Goal: Navigation & Orientation: Find specific page/section

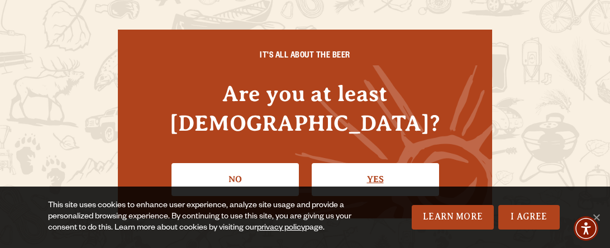
click at [373, 164] on link "Yes" at bounding box center [375, 179] width 127 height 32
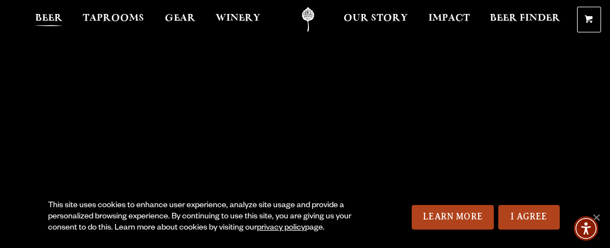
click at [47, 16] on span "Beer" at bounding box center [48, 18] width 27 height 9
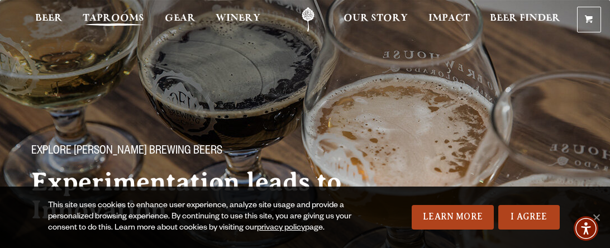
click at [103, 23] on span "Taprooms" at bounding box center [113, 18] width 61 height 9
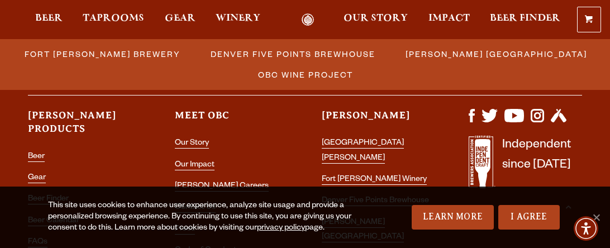
scroll to position [1384, 0]
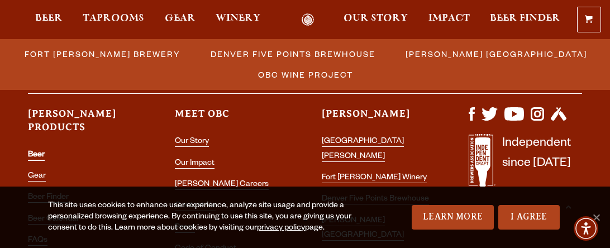
click at [37, 151] on link "Beer" at bounding box center [36, 156] width 17 height 10
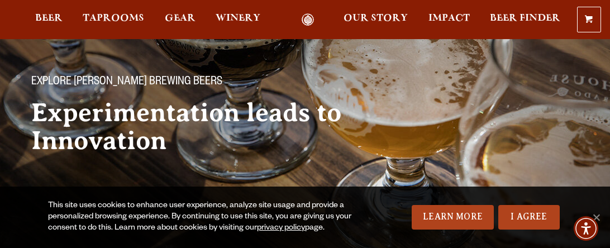
scroll to position [70, 0]
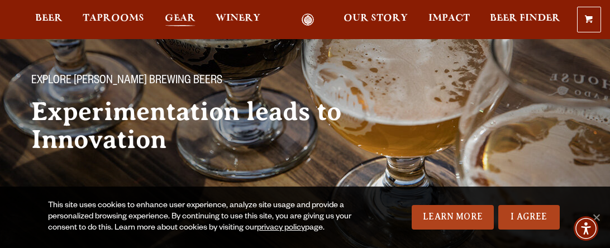
click at [183, 17] on span "Gear" at bounding box center [180, 18] width 31 height 9
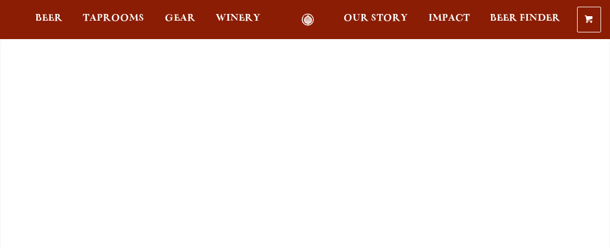
scroll to position [70, 0]
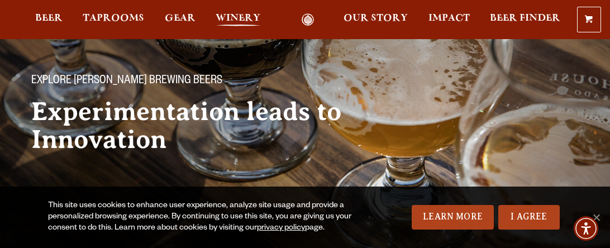
click at [235, 16] on span "Winery" at bounding box center [238, 18] width 45 height 9
click at [46, 16] on span "Beer" at bounding box center [48, 18] width 27 height 9
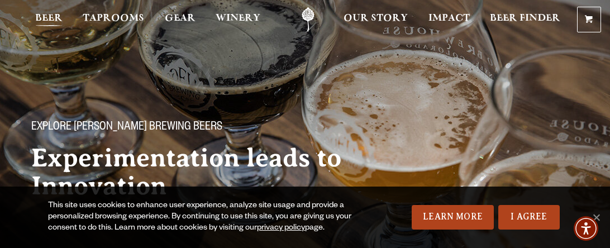
scroll to position [0, 0]
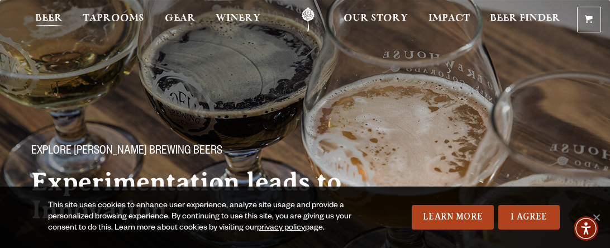
click at [50, 16] on span "Beer" at bounding box center [48, 18] width 27 height 9
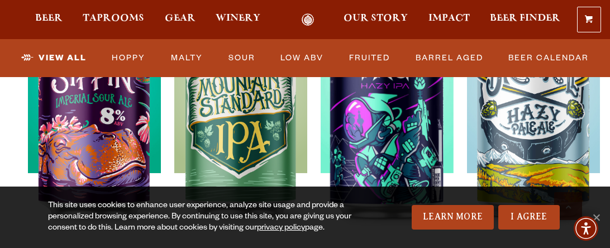
scroll to position [1241, 0]
